Goal: Task Accomplishment & Management: Use online tool/utility

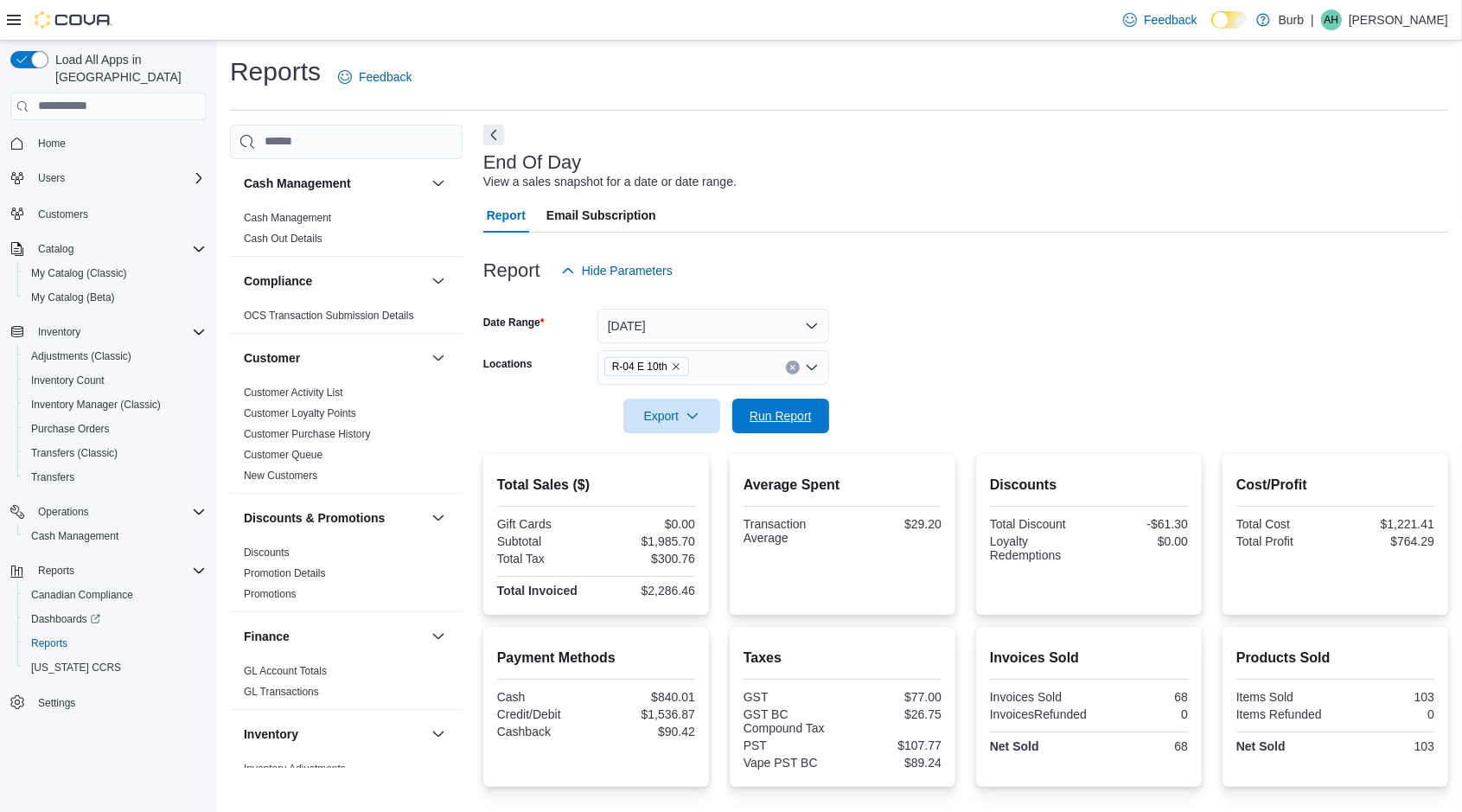
click at [796, 417] on span "Run Report" at bounding box center [781, 416] width 63 height 18
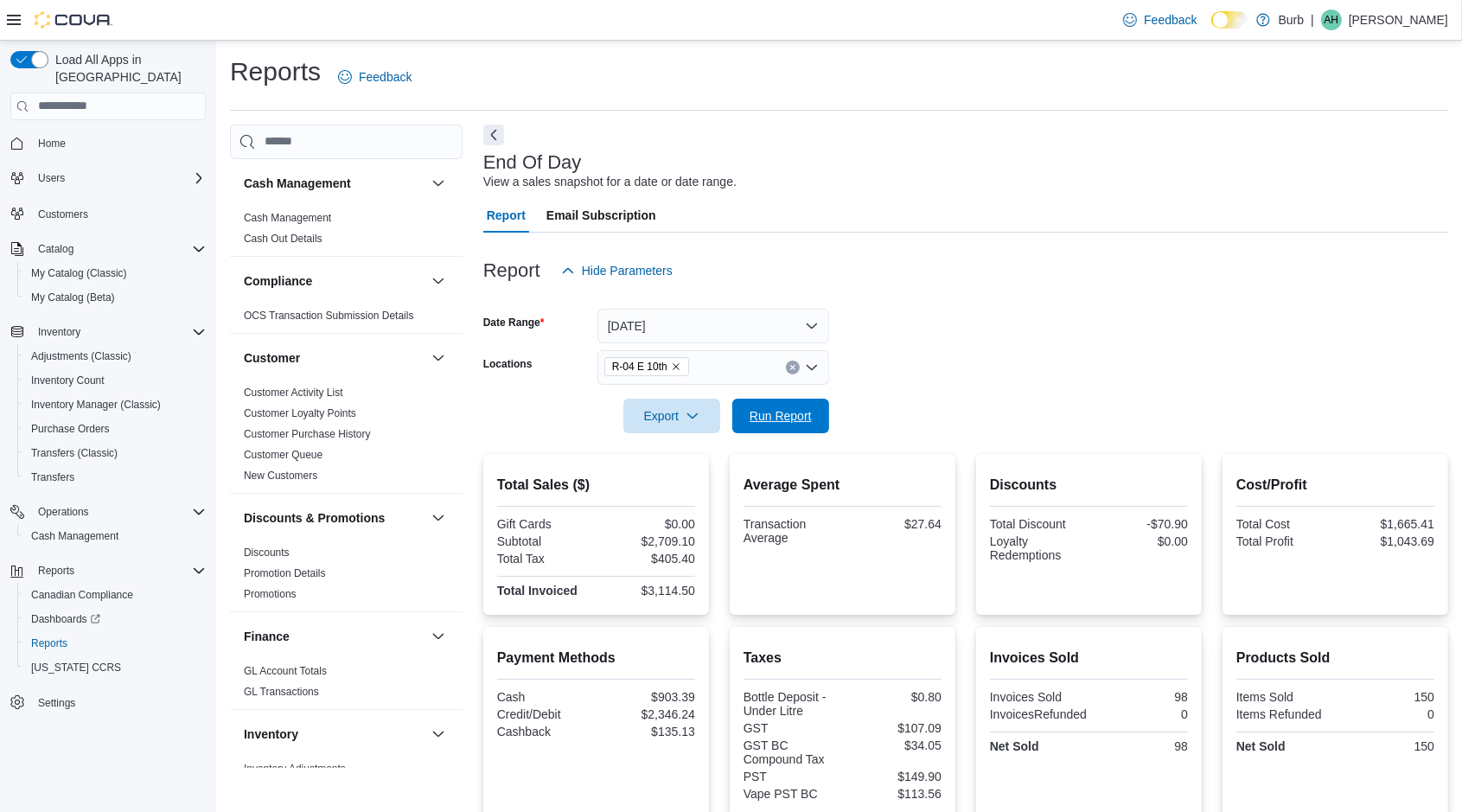
click at [778, 410] on span "Run Report" at bounding box center [781, 416] width 63 height 18
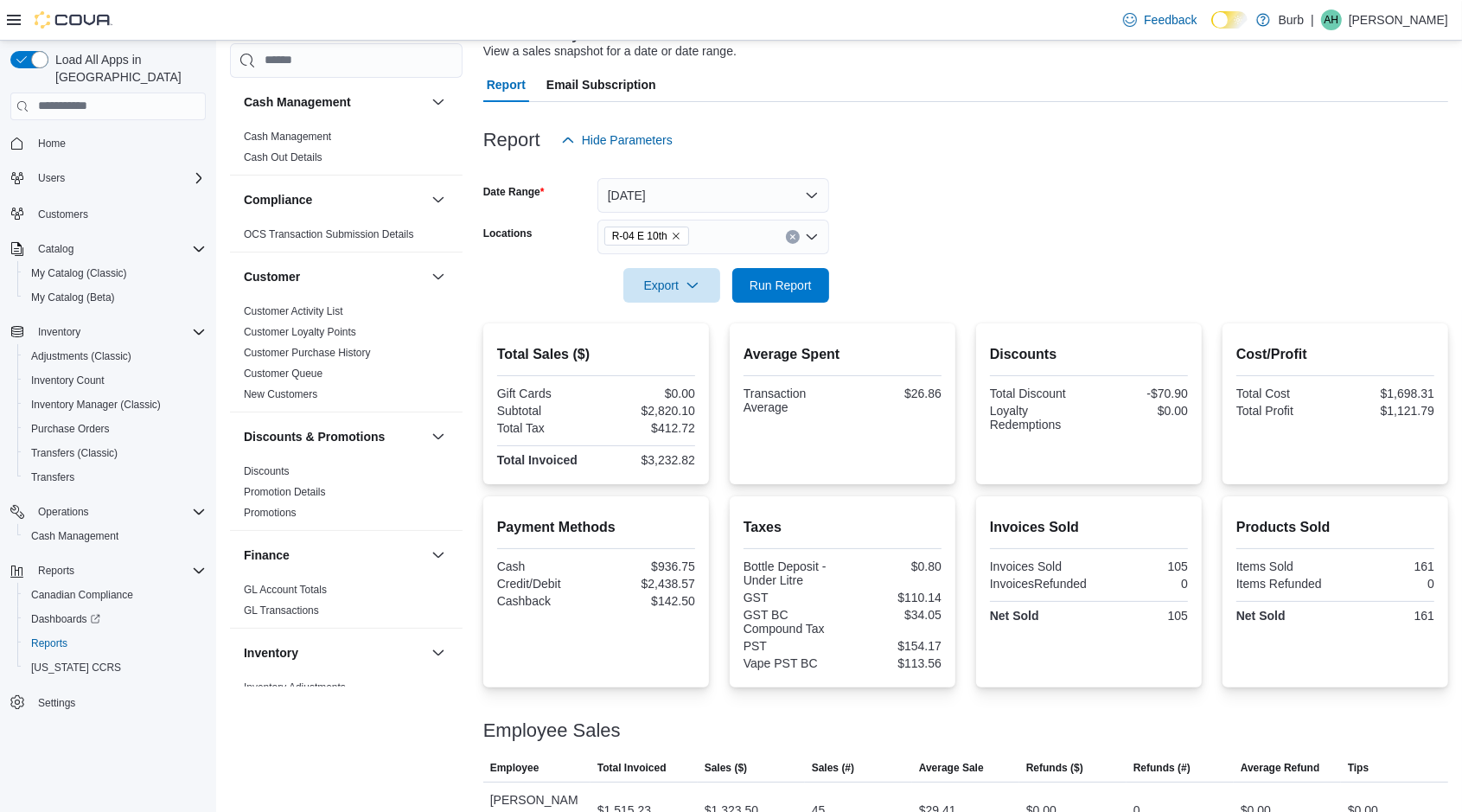
scroll to position [108, 0]
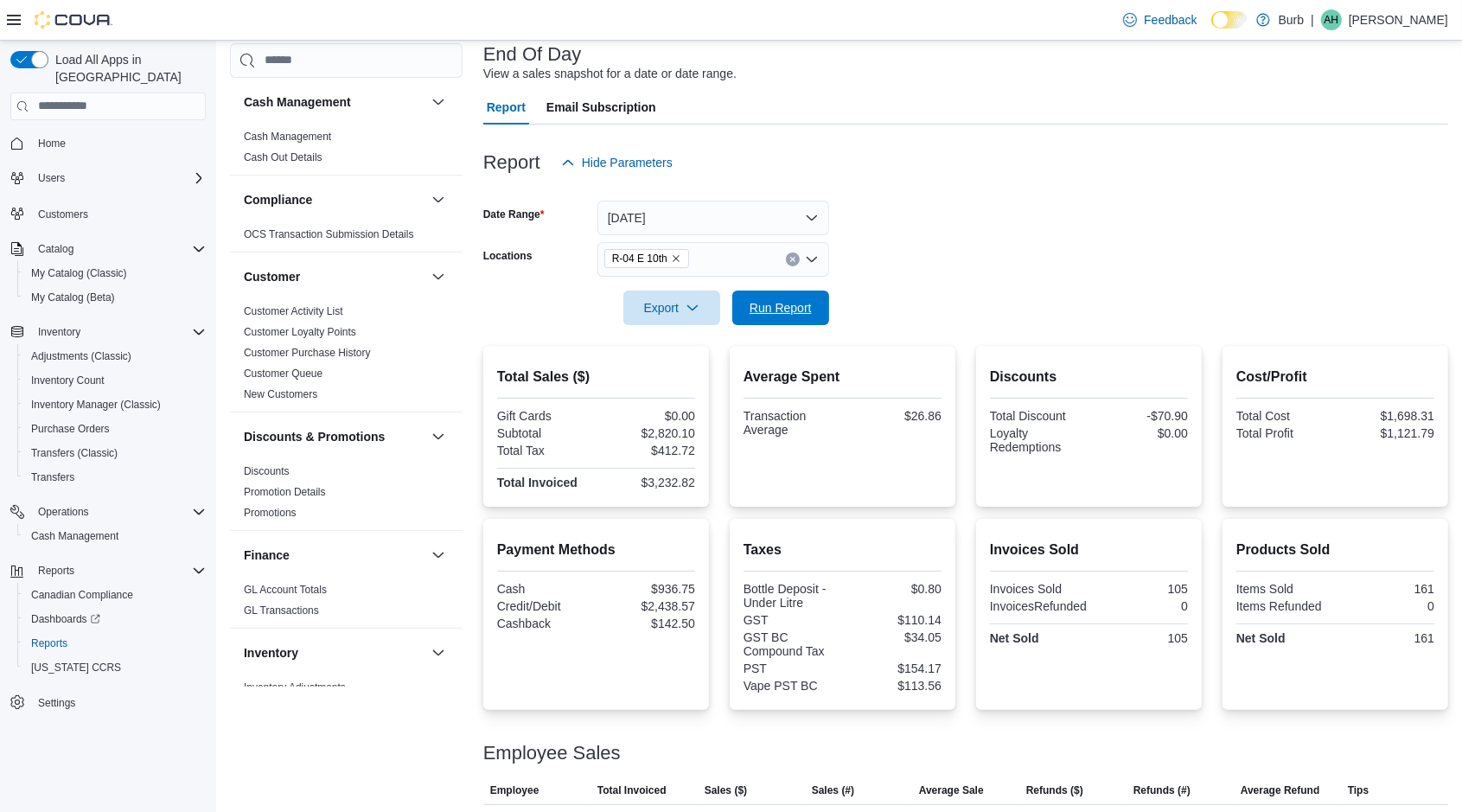
click at [820, 319] on button "Run Report" at bounding box center [780, 307] width 97 height 34
drag, startPoint x: 771, startPoint y: 299, endPoint x: 956, endPoint y: 243, distance: 193.3
click at [770, 299] on span "Run Report" at bounding box center [781, 308] width 63 height 18
click at [776, 312] on span "Run Report" at bounding box center [781, 308] width 63 height 18
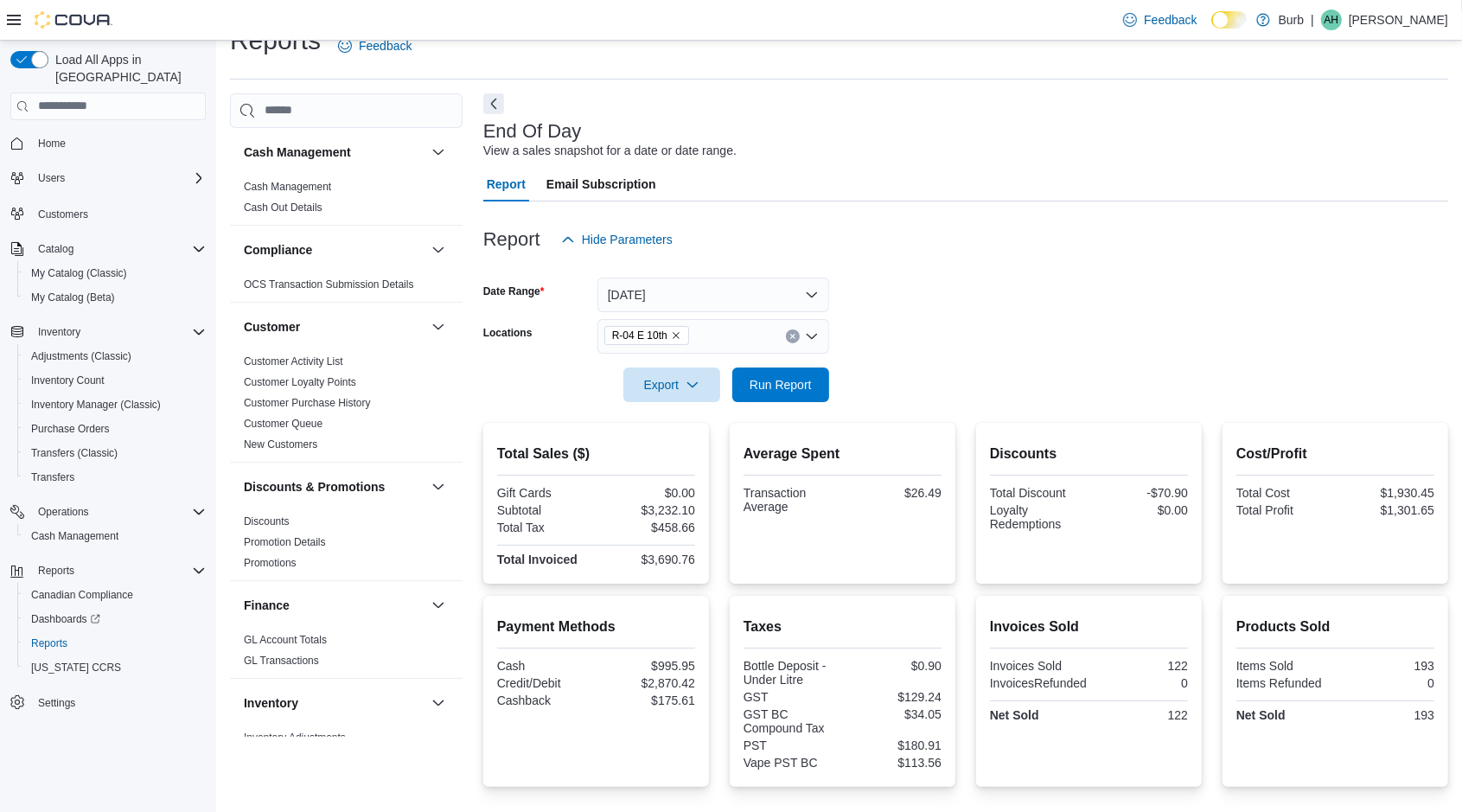
scroll to position [0, 0]
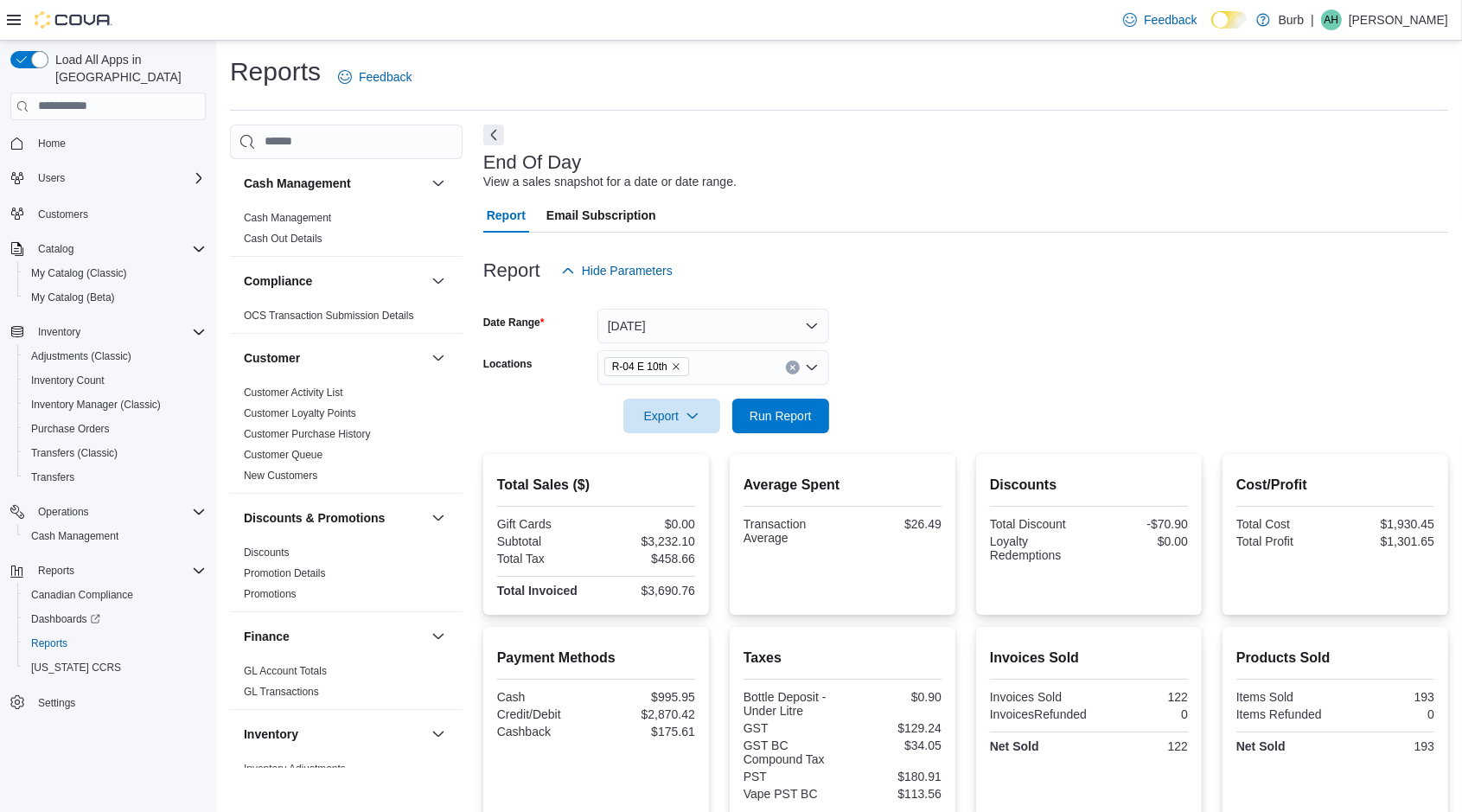
click at [786, 365] on button "Clear input" at bounding box center [793, 367] width 14 height 14
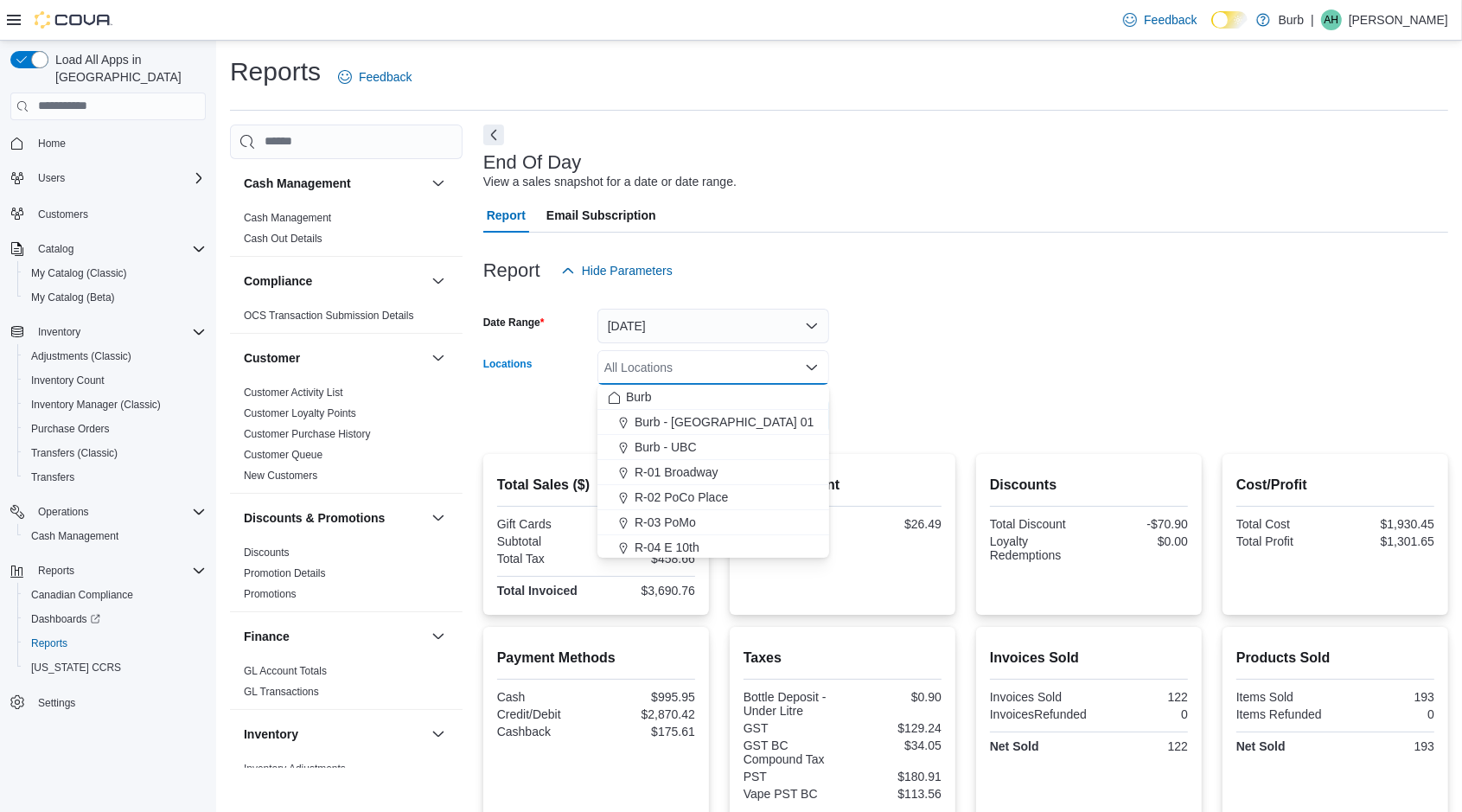
click at [742, 444] on div "Burb - UBC" at bounding box center [713, 448] width 211 height 18
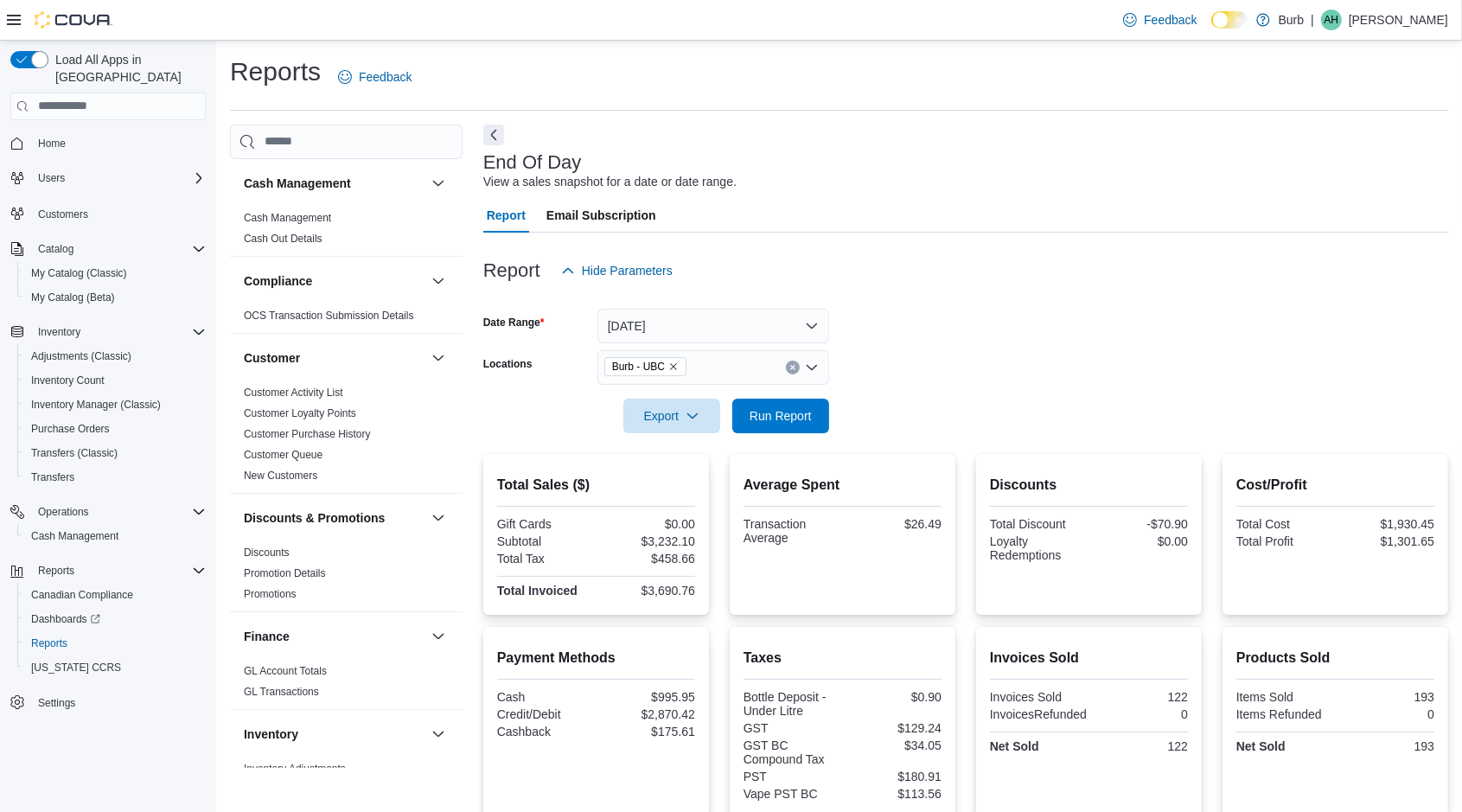
click at [903, 396] on div at bounding box center [966, 392] width 965 height 14
click at [780, 430] on span "Run Report" at bounding box center [781, 415] width 76 height 34
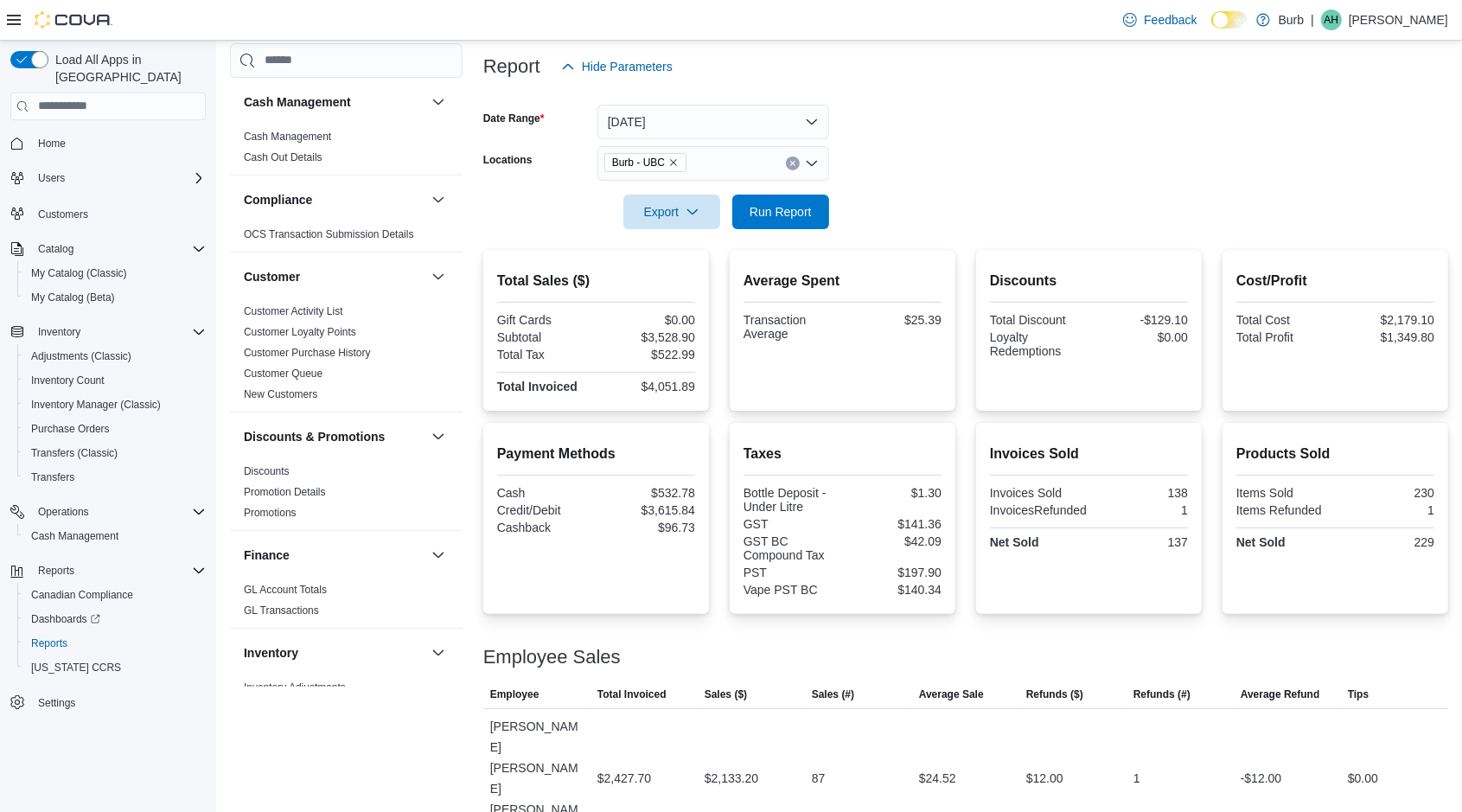
scroll to position [216, 0]
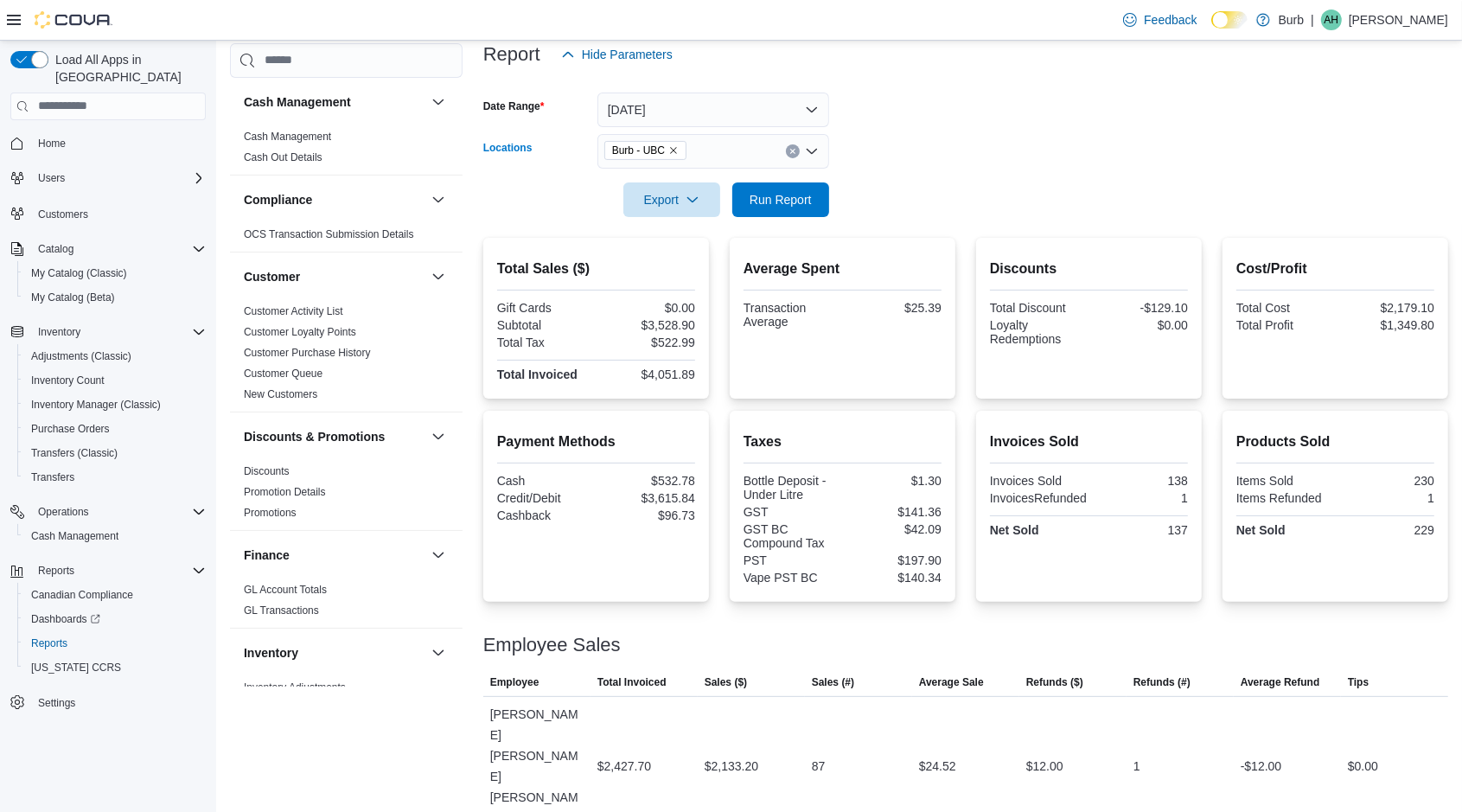
click at [793, 155] on button "Clear input" at bounding box center [793, 151] width 14 height 14
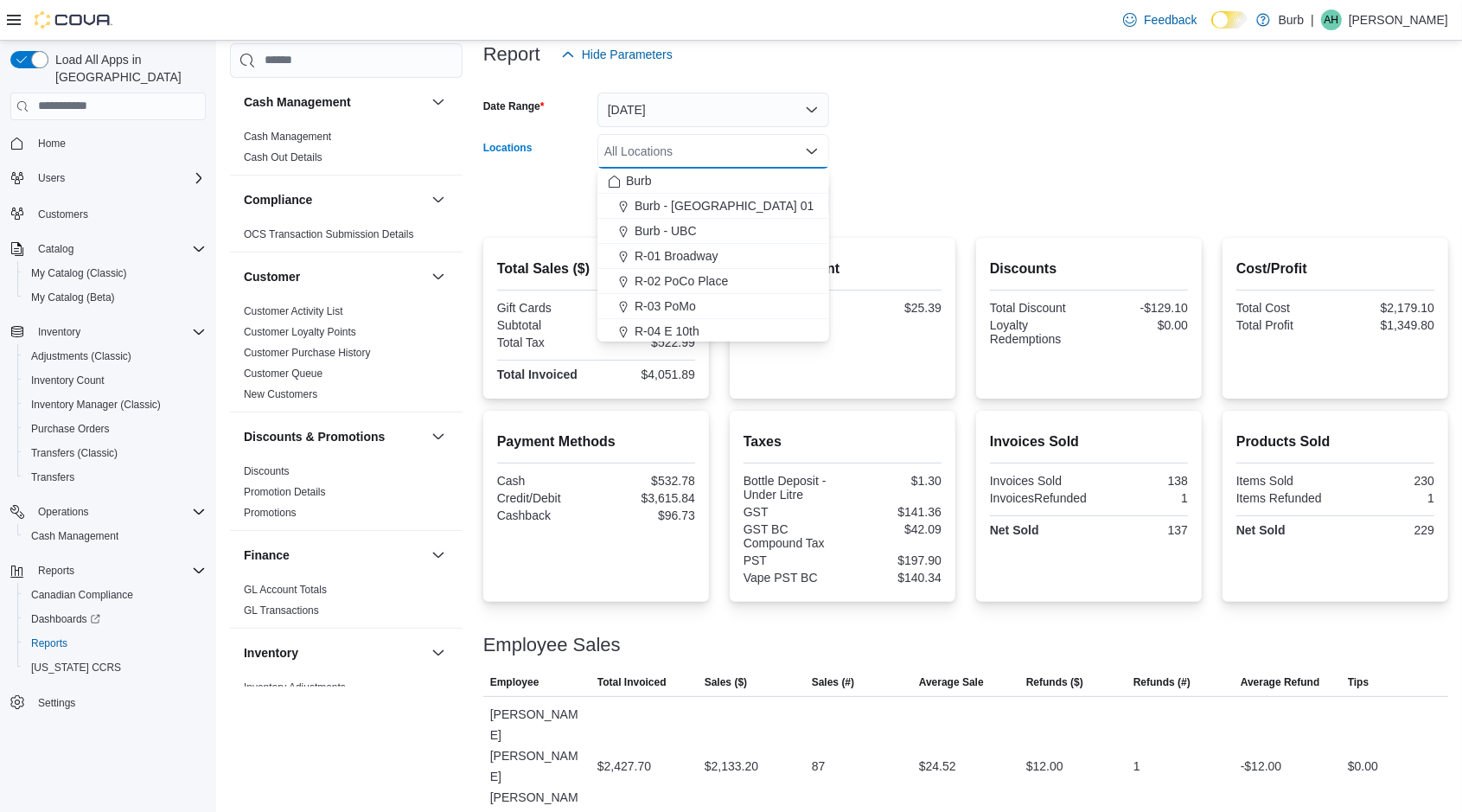
click at [694, 310] on span "R-03 PoMo" at bounding box center [665, 306] width 62 height 18
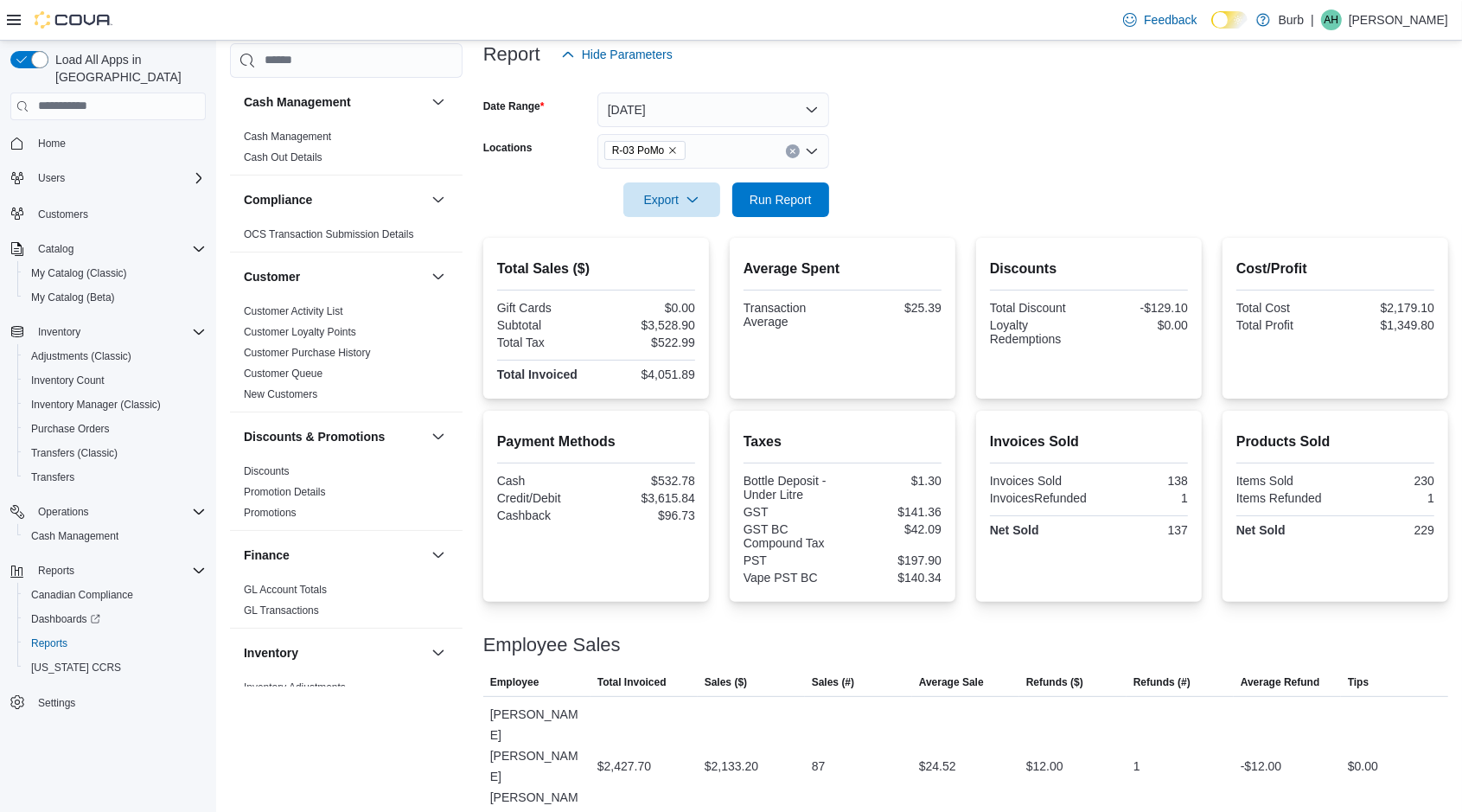
drag, startPoint x: 831, startPoint y: 243, endPoint x: 876, endPoint y: 192, distance: 68.0
click at [836, 236] on div "Report Hide Parameters Date Range [DATE] Locations R-03 PoMo Export Run Report …" at bounding box center [966, 483] width 965 height 932
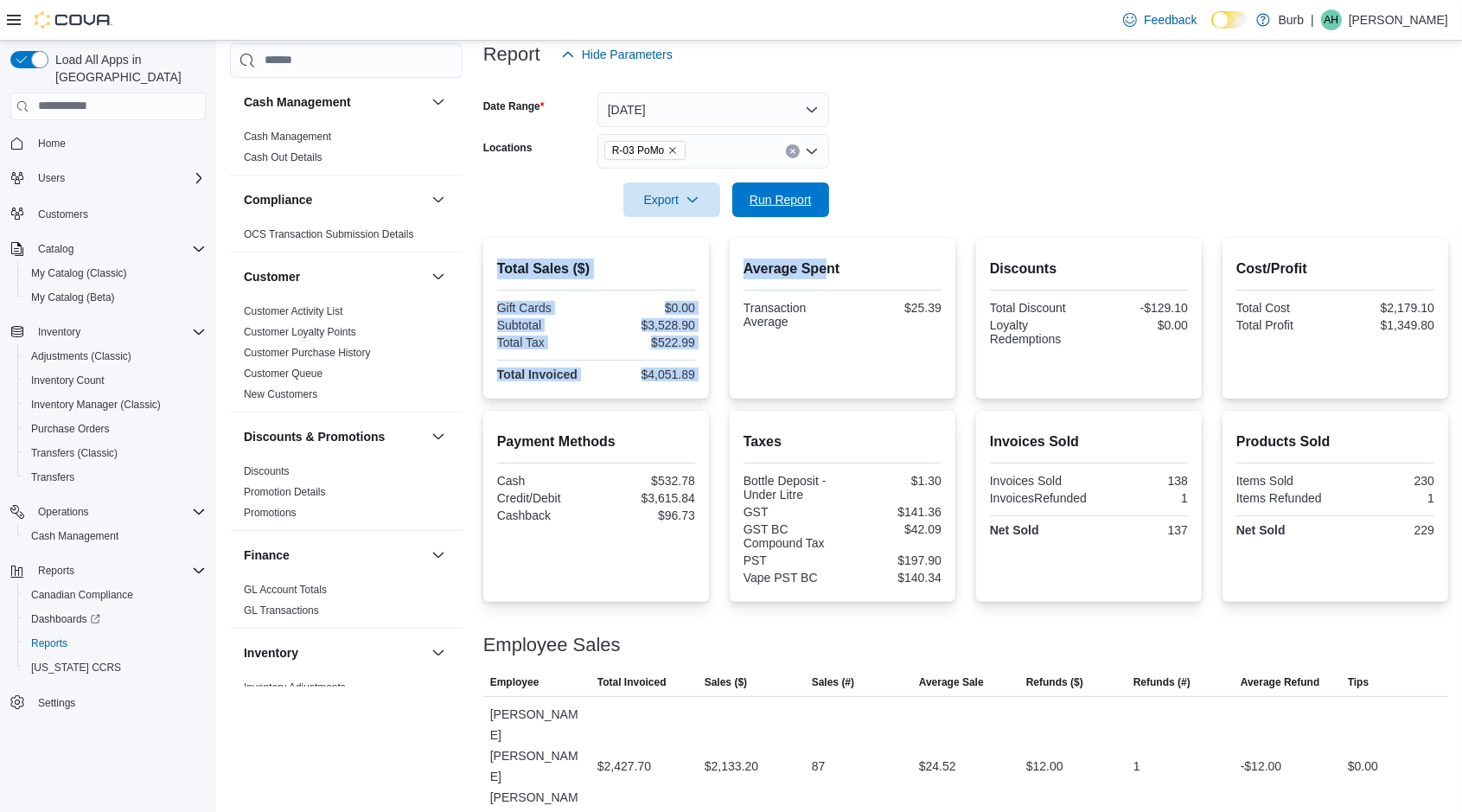
click at [805, 195] on span "Run Report" at bounding box center [781, 200] width 63 height 18
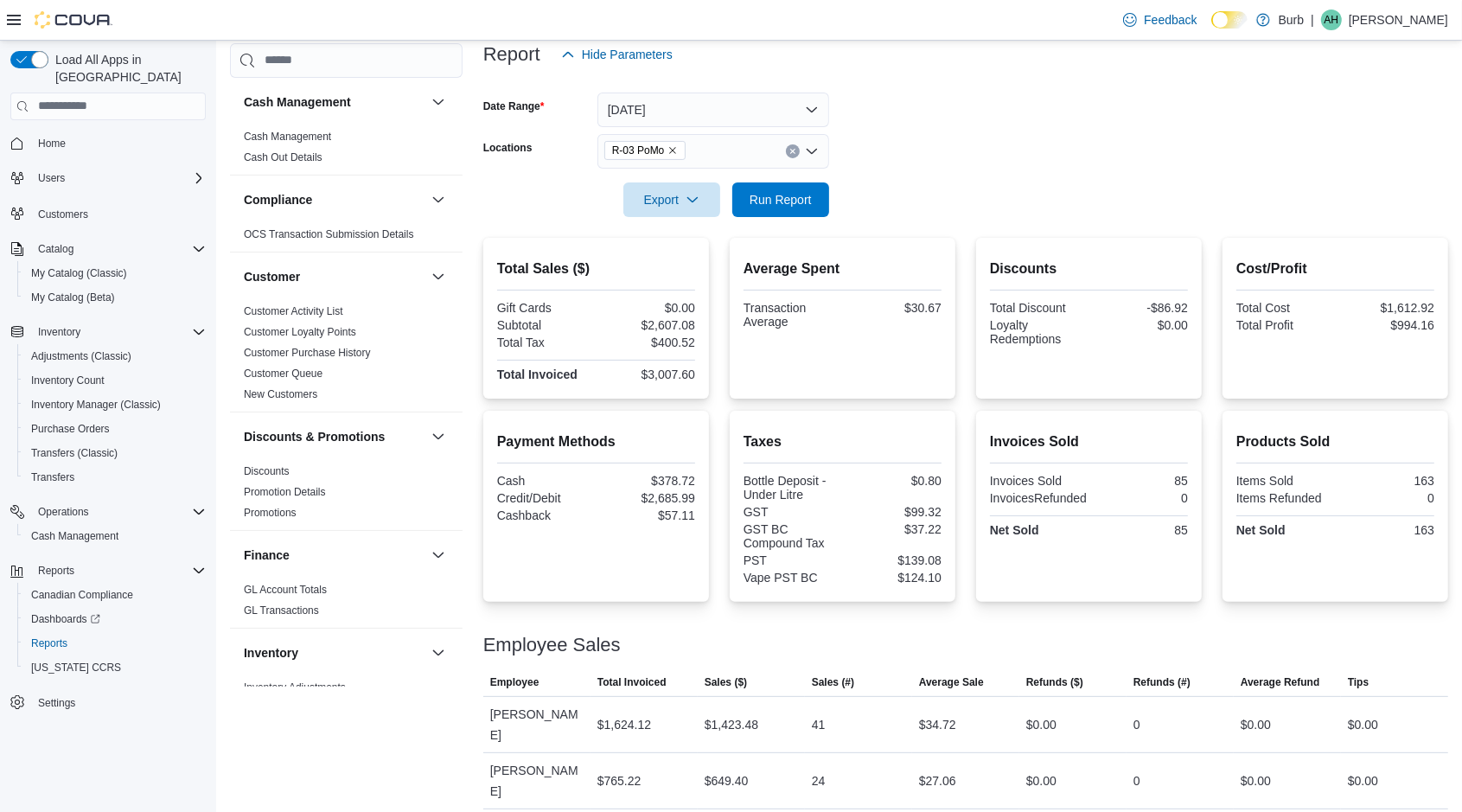
click at [795, 149] on icon "Clear input" at bounding box center [793, 150] width 4 height 4
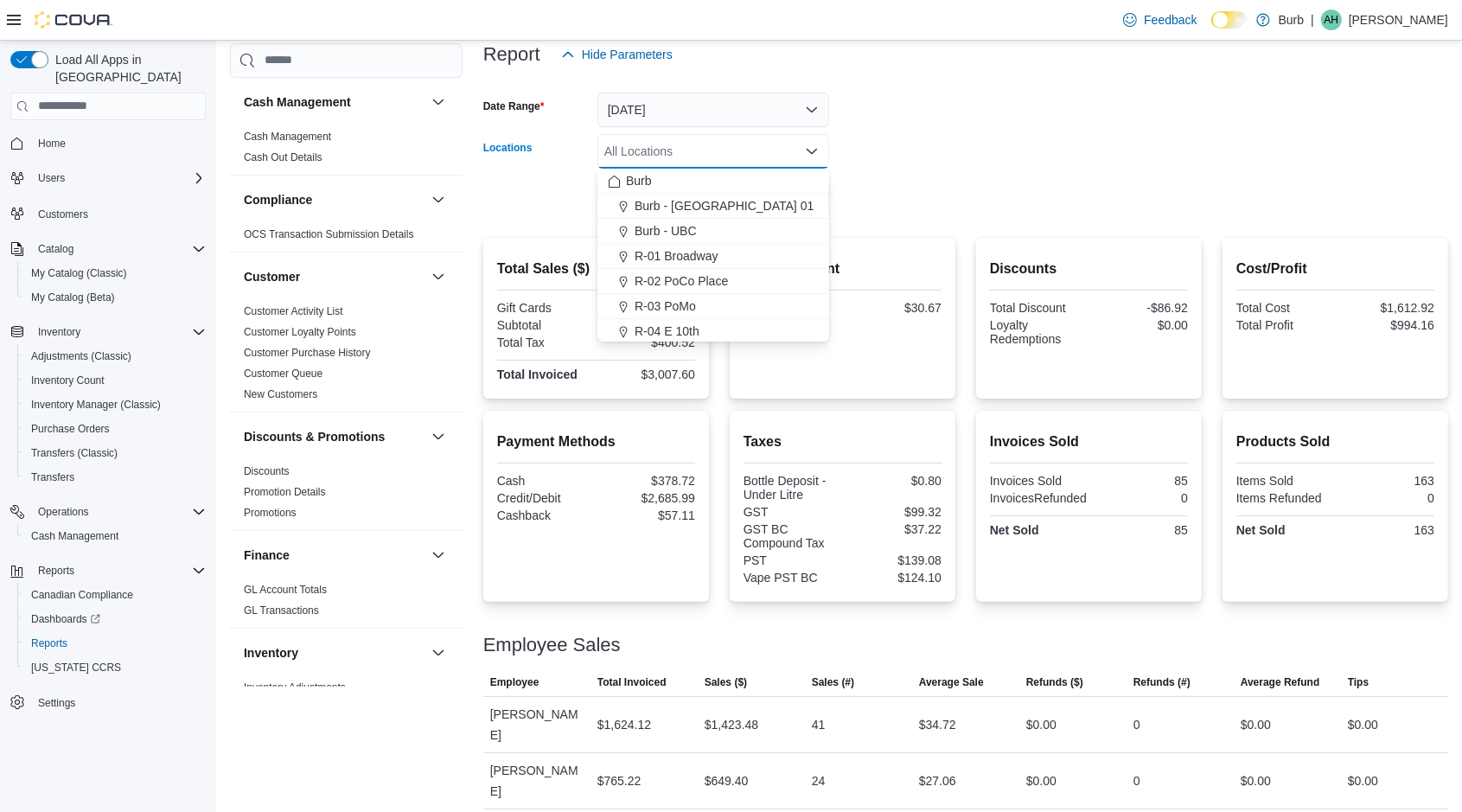
click at [718, 324] on div "R-04 E 10th" at bounding box center [713, 331] width 211 height 18
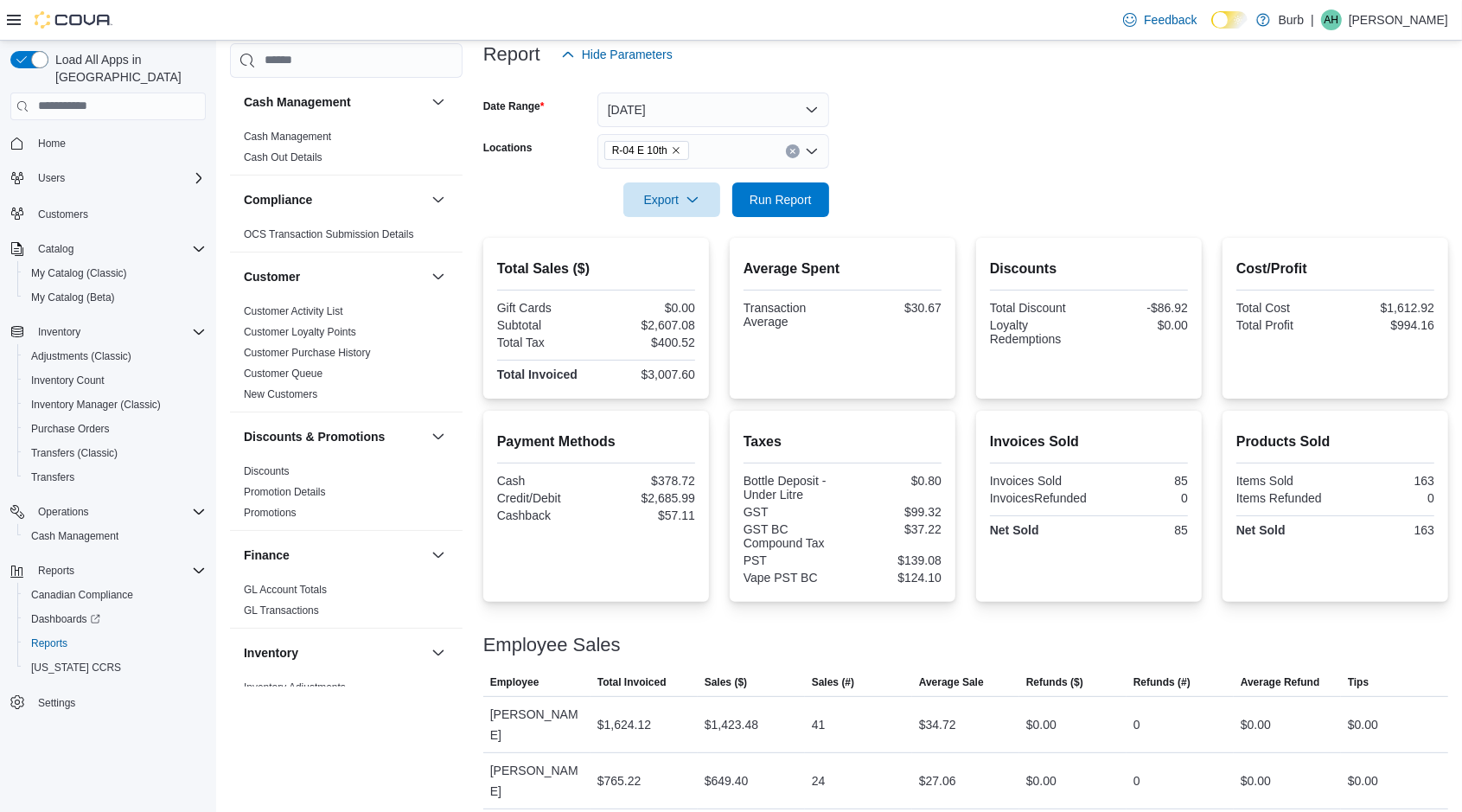
click at [914, 207] on form "Date Range [DATE] Locations R-04 E 10th Export Run Report" at bounding box center [966, 144] width 965 height 146
click at [783, 199] on span "Run Report" at bounding box center [781, 200] width 63 height 18
